Goal: Book appointment/travel/reservation

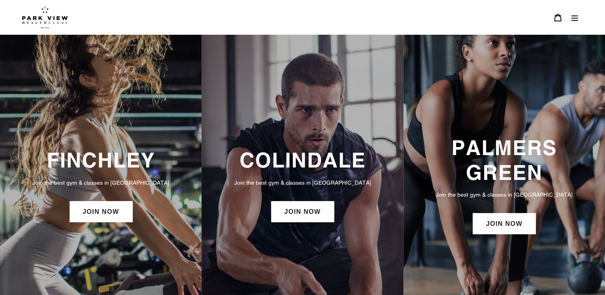
click at [105, 165] on h3 "FINCHLEY" at bounding box center [101, 160] width 186 height 24
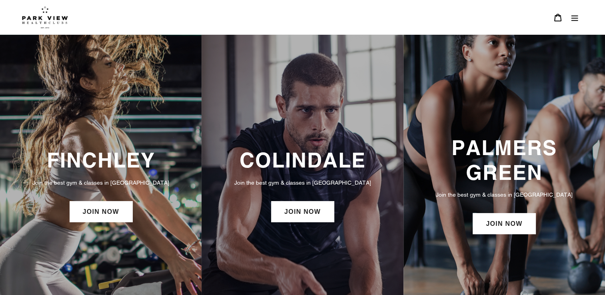
click at [58, 19] on img at bounding box center [45, 17] width 46 height 22
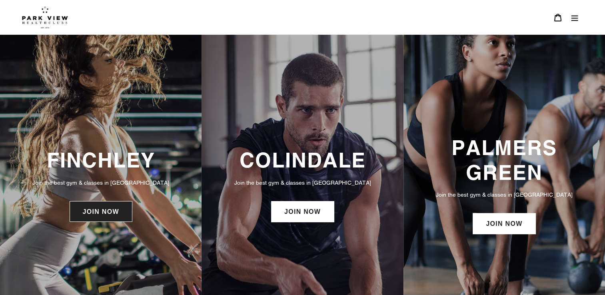
click at [109, 216] on link "JOIN NOW" at bounding box center [101, 211] width 63 height 21
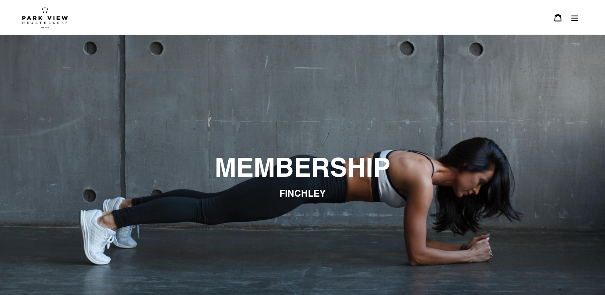
click at [575, 19] on icon "Menu" at bounding box center [575, 18] width 8 height 8
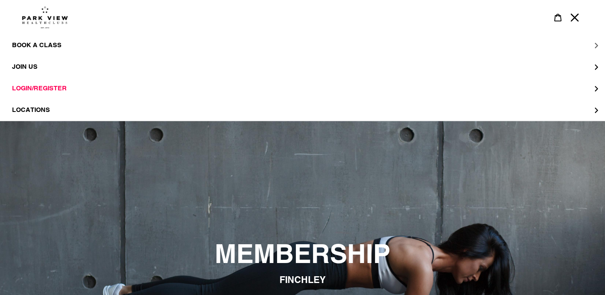
click at [53, 46] on span "BOOK A CLASS" at bounding box center [37, 45] width 50 height 8
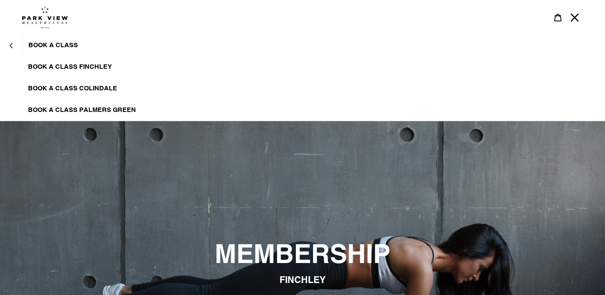
click at [60, 62] on link "BOOK A CLASS FINCHLEY" at bounding box center [302, 67] width 605 height 22
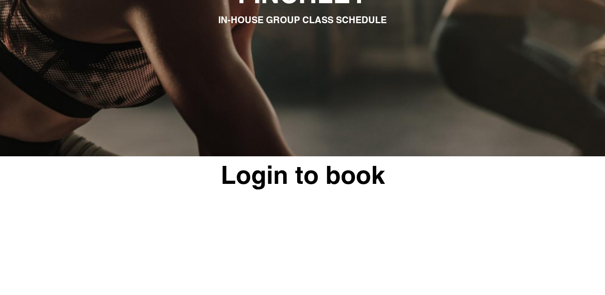
scroll to position [63, 0]
